Goal: Transaction & Acquisition: Subscribe to service/newsletter

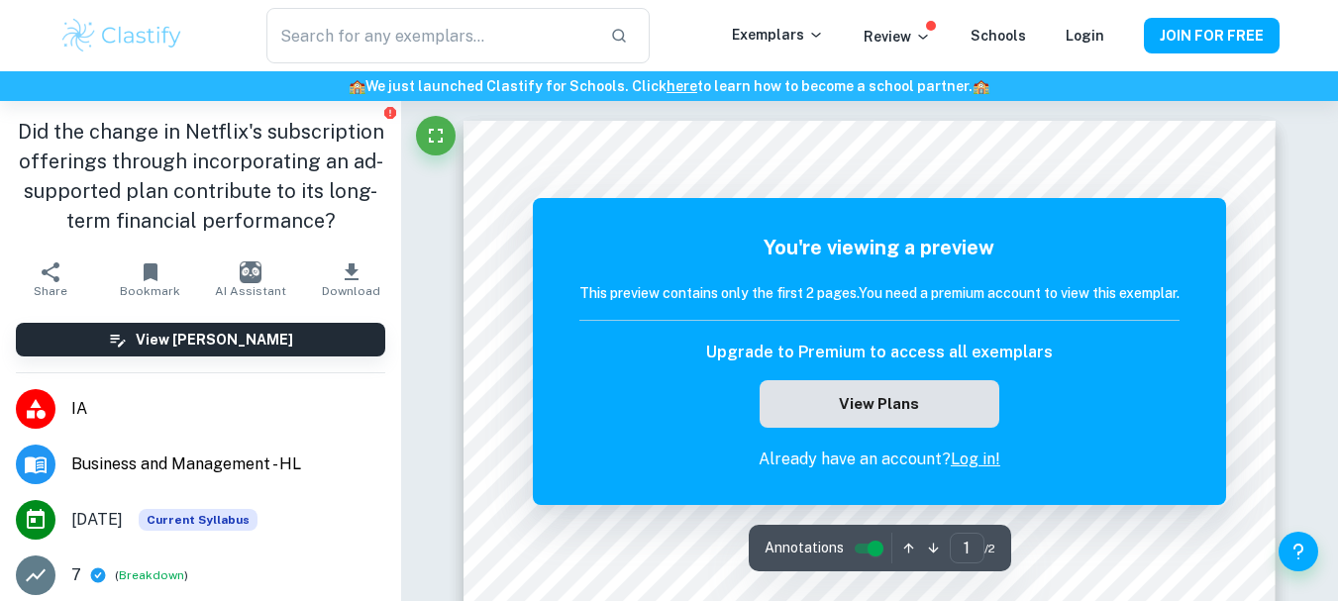
click at [877, 385] on button "View Plans" at bounding box center [880, 404] width 240 height 48
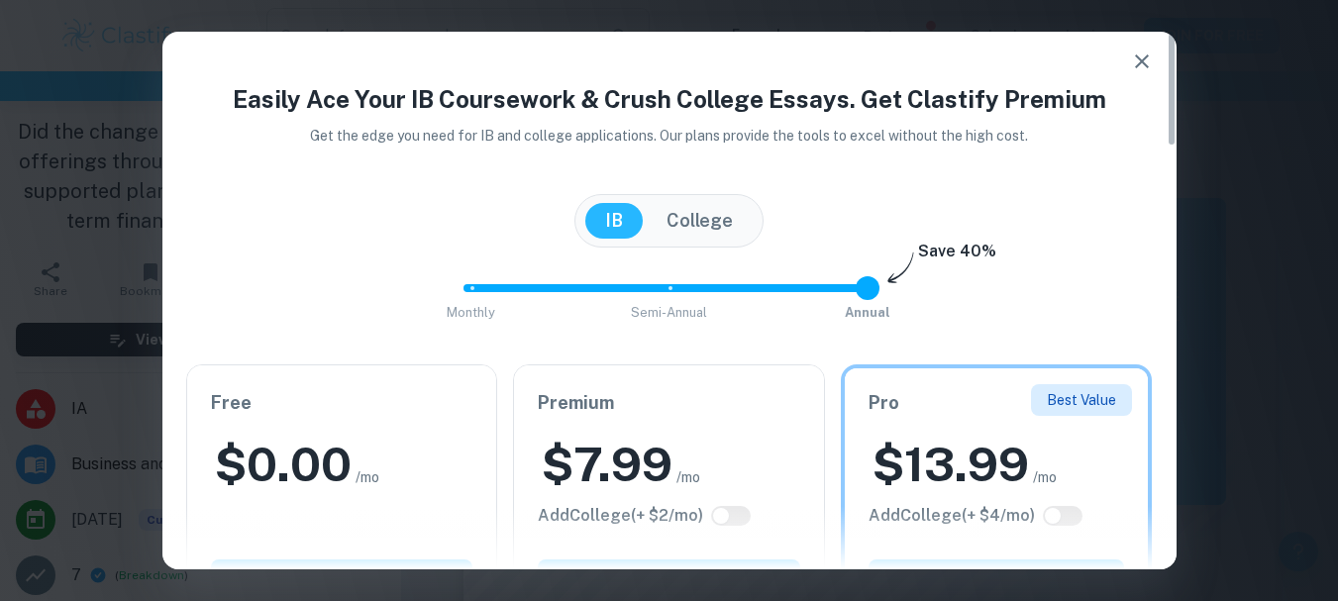
click at [1144, 64] on icon "button" at bounding box center [1142, 61] width 14 height 14
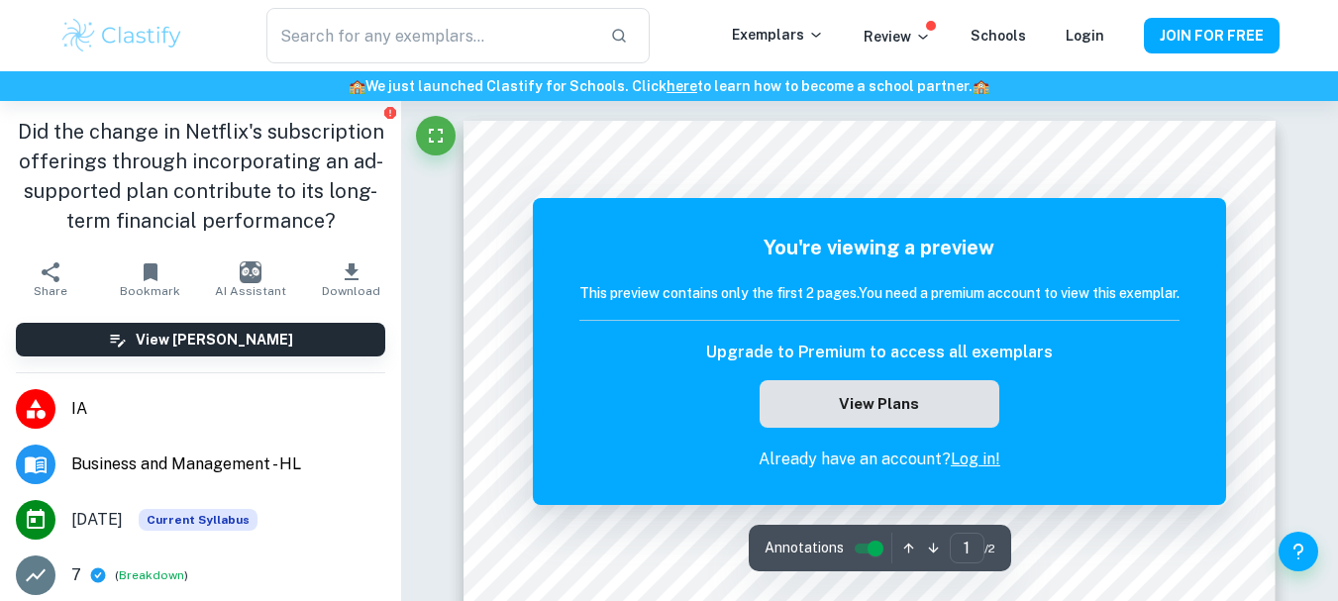
click at [957, 396] on button "View Plans" at bounding box center [880, 404] width 240 height 48
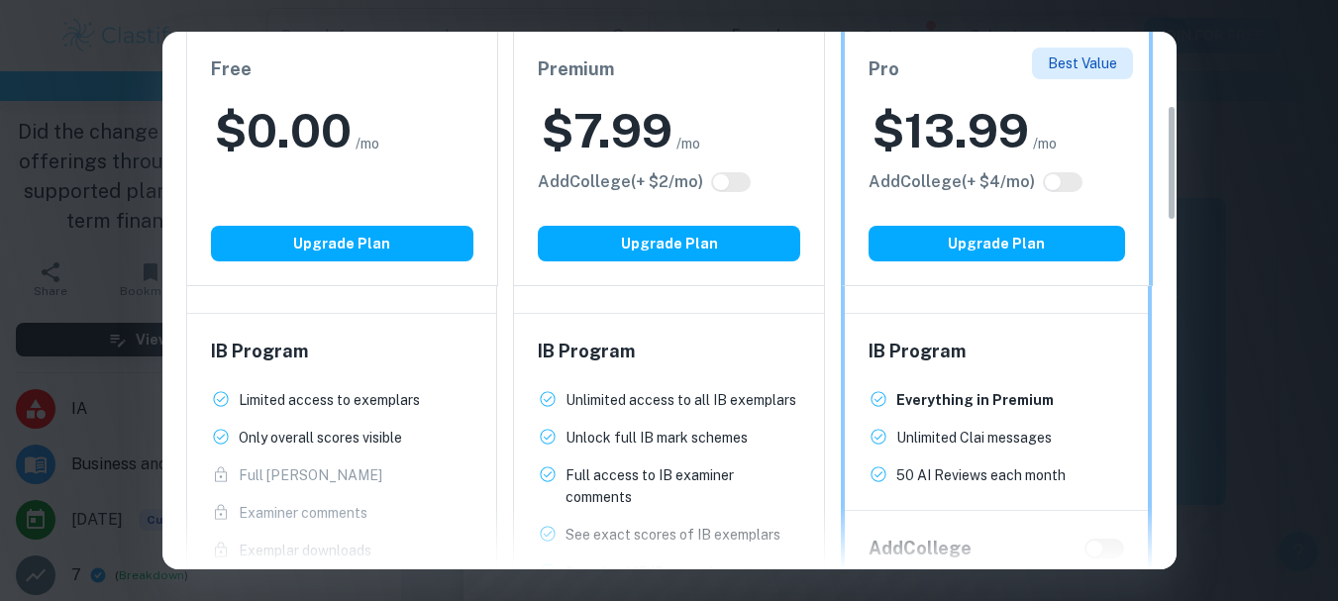
scroll to position [408, 0]
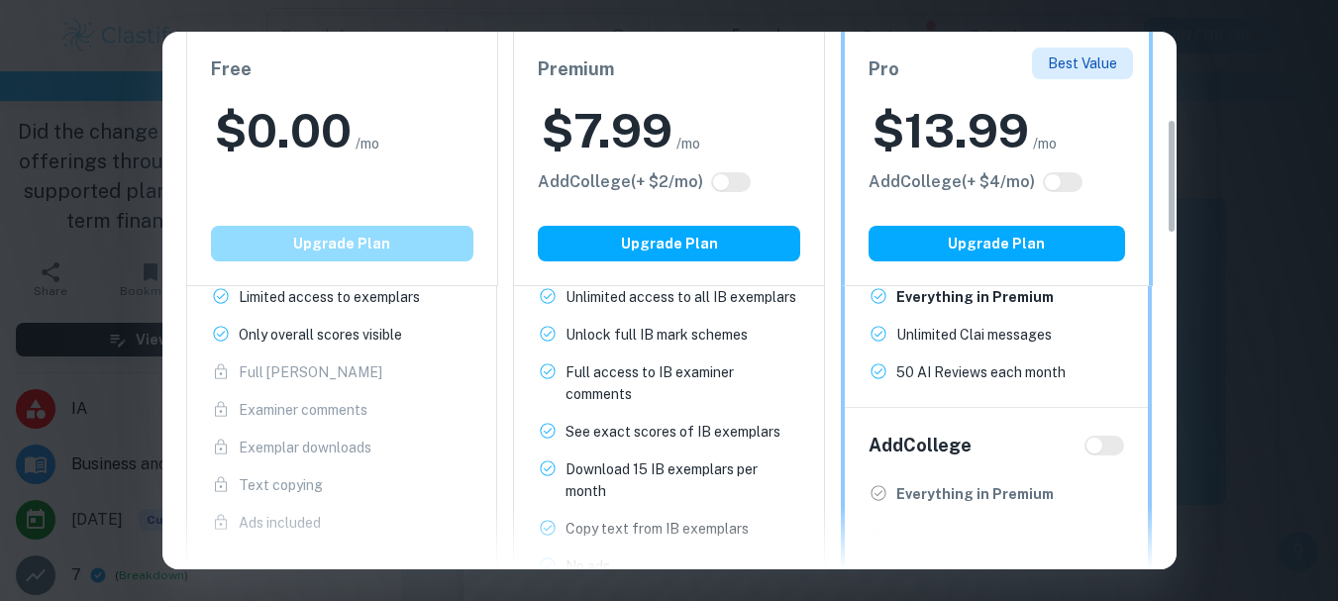
click at [361, 239] on button "Upgrade Plan" at bounding box center [342, 244] width 262 height 36
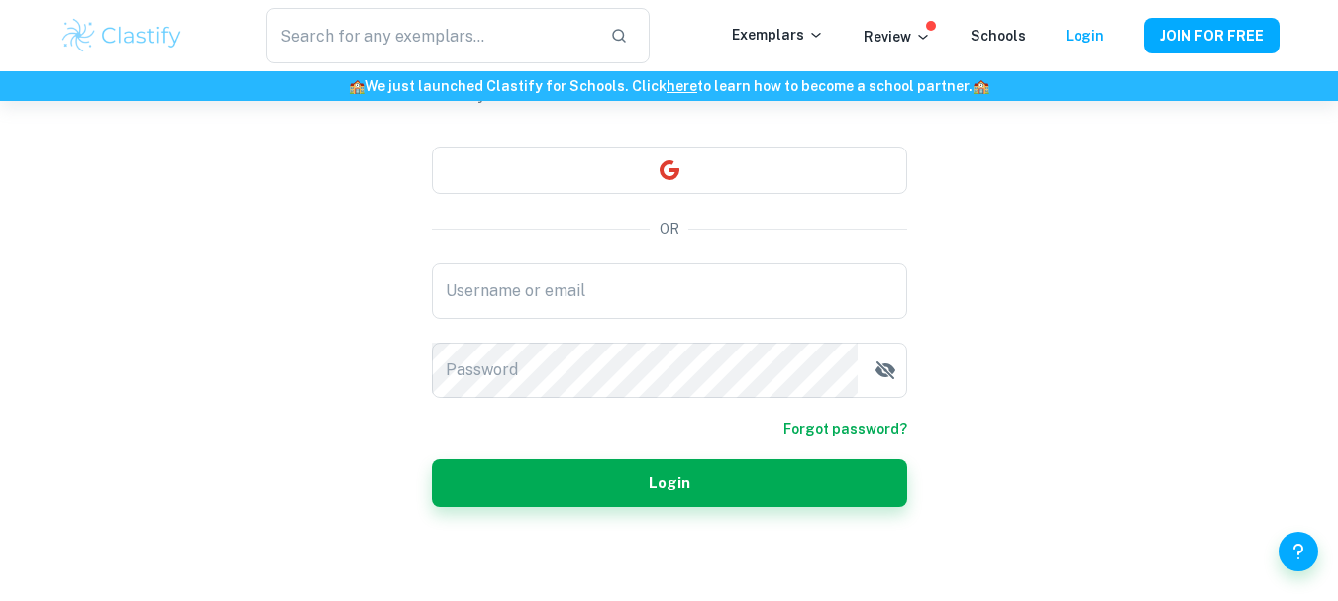
scroll to position [157, 0]
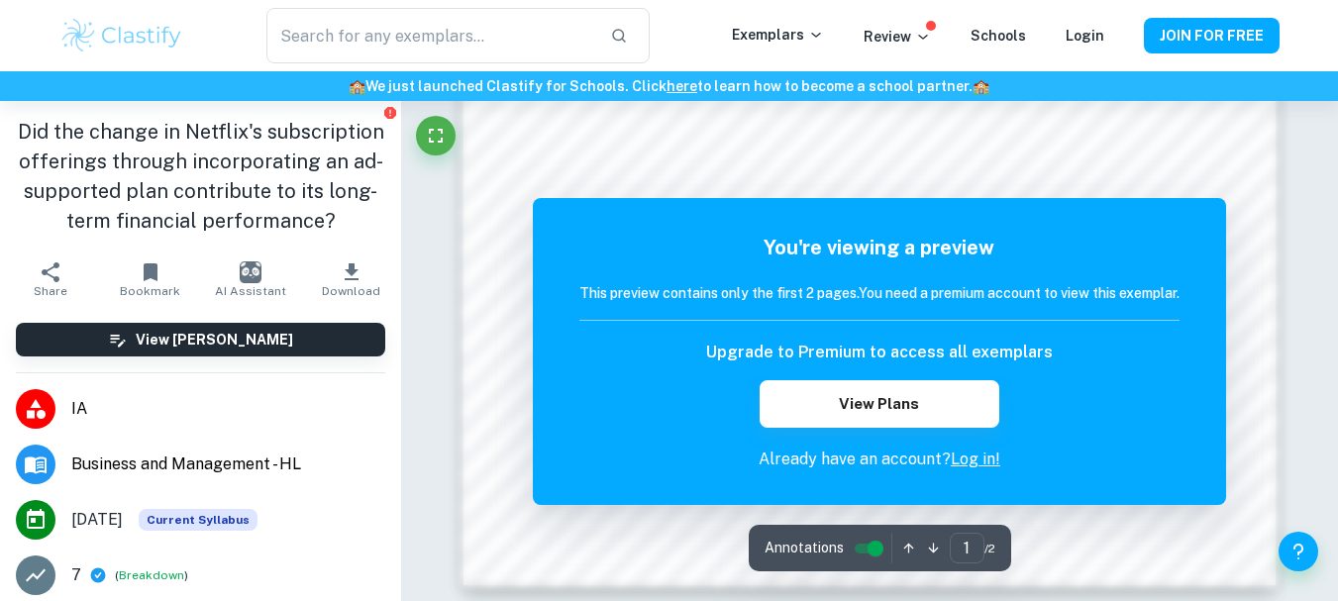
scroll to position [1958, 0]
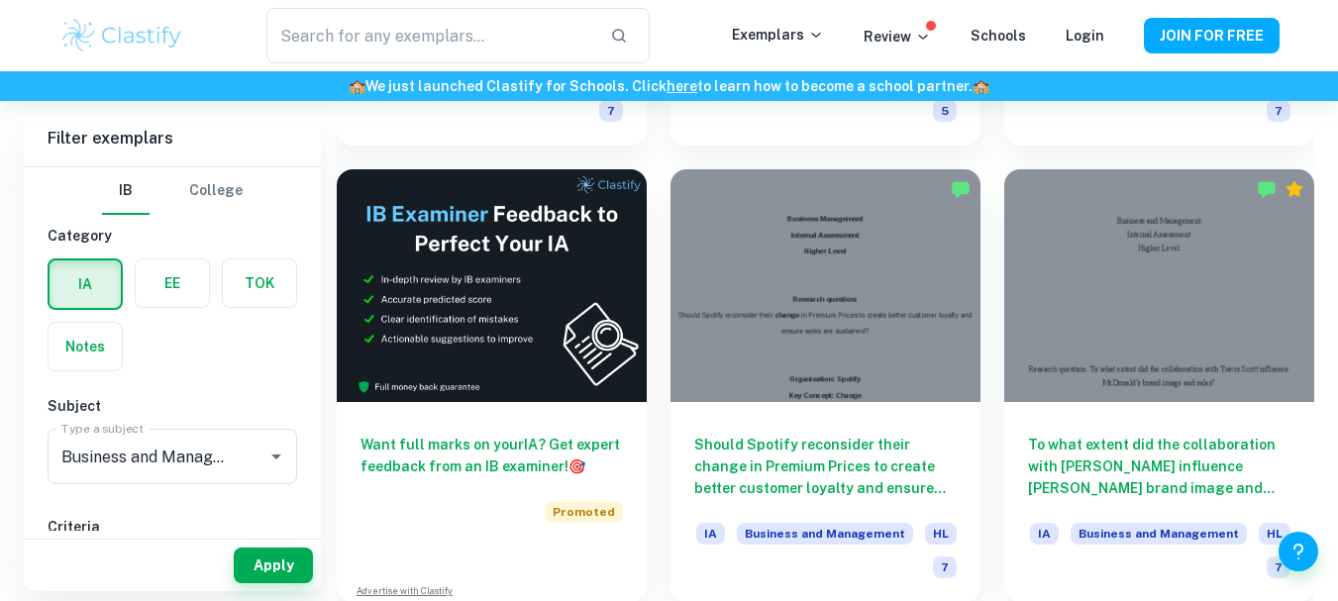
scroll to position [2710, 0]
